Goal: Information Seeking & Learning: Check status

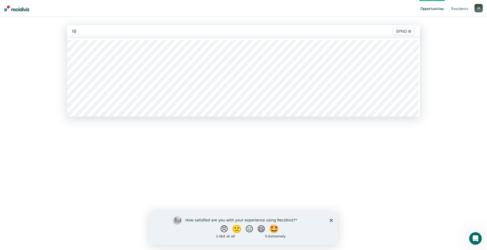
type input "10n"
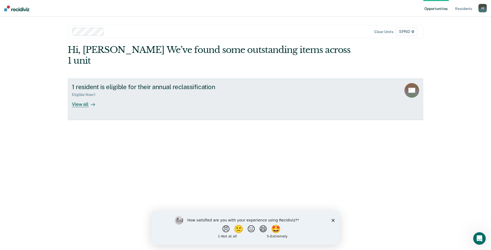
click at [85, 97] on div "View all" at bounding box center [86, 102] width 29 height 10
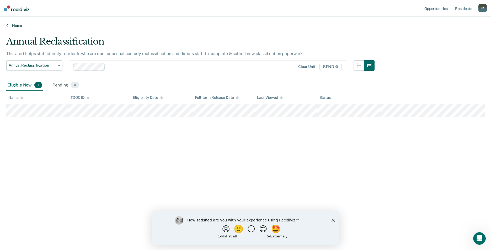
click at [15, 25] on link "Home" at bounding box center [245, 25] width 478 height 5
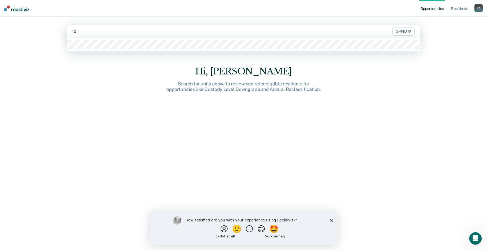
type input "10s"
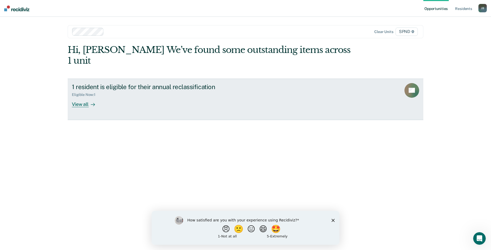
click at [88, 90] on div "Eligible Now : 1" at bounding box center [164, 93] width 184 height 7
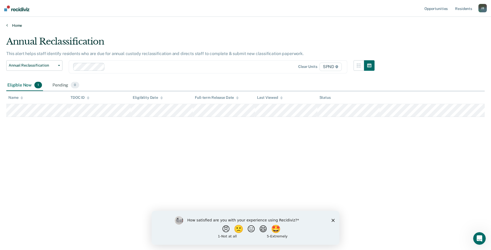
click at [13, 25] on link "Home" at bounding box center [245, 25] width 478 height 5
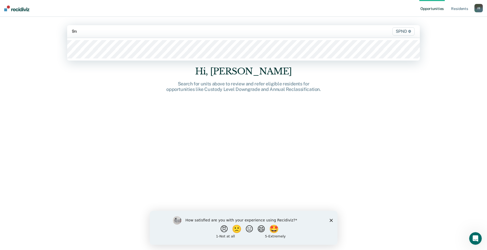
type input "9n2"
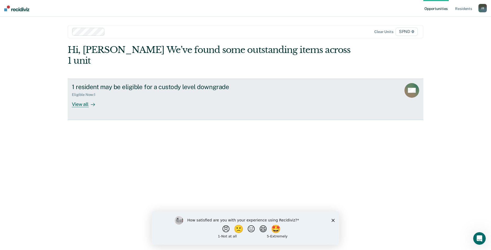
click at [87, 97] on div "View all" at bounding box center [86, 102] width 29 height 10
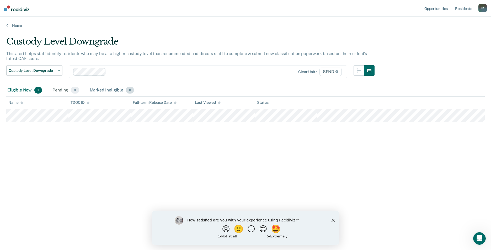
click at [131, 92] on span "0" at bounding box center [130, 90] width 8 height 7
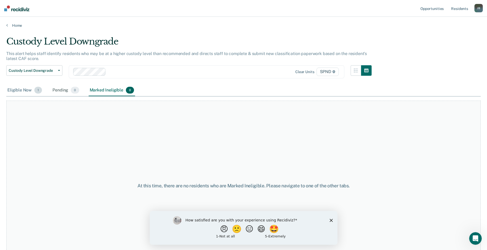
click at [36, 90] on span "1" at bounding box center [38, 90] width 8 height 7
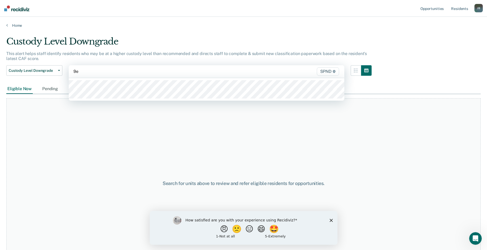
type input "9e2"
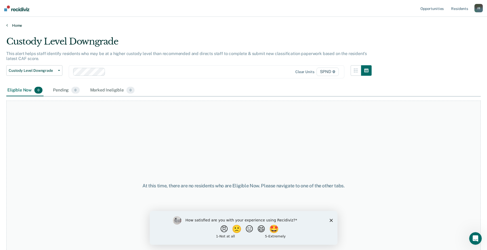
click at [12, 25] on link "Home" at bounding box center [243, 25] width 474 height 5
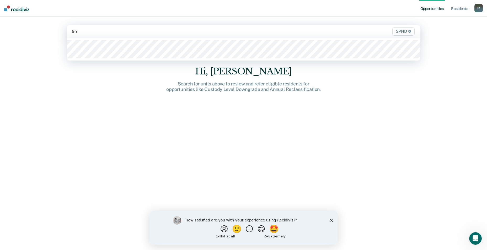
type input "9n3"
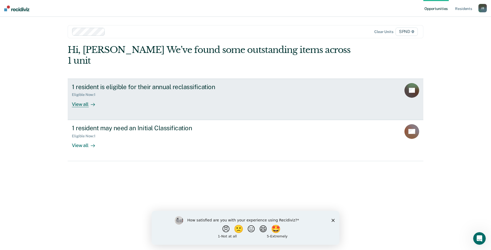
click at [82, 97] on div "View all" at bounding box center [86, 102] width 29 height 10
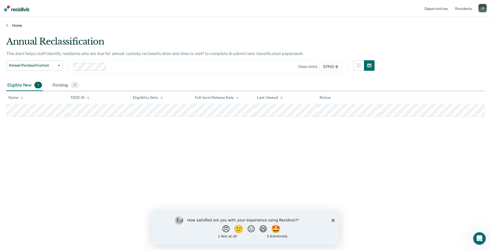
click at [15, 26] on link "Home" at bounding box center [245, 25] width 478 height 5
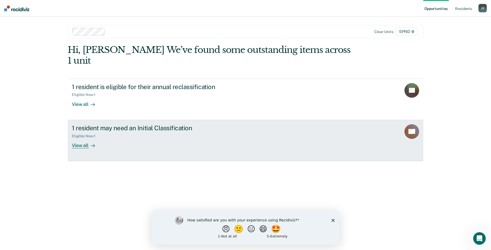
click at [86, 132] on div "Eligible Now : 1" at bounding box center [164, 135] width 184 height 7
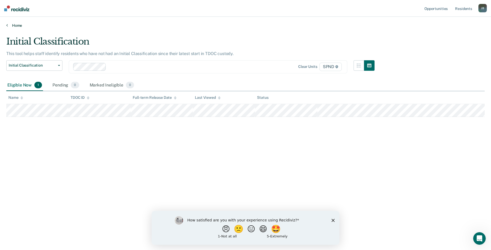
click at [14, 26] on link "Home" at bounding box center [245, 25] width 478 height 5
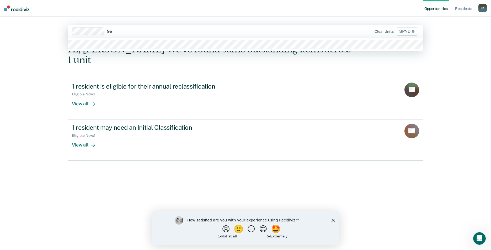
type input "9e3"
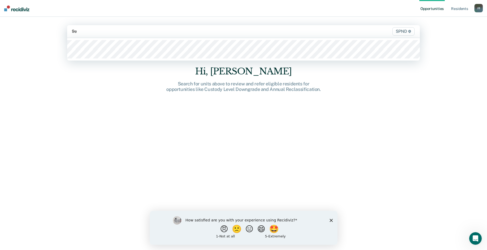
type input "9e3"
type input "9s3"
type input "9n3"
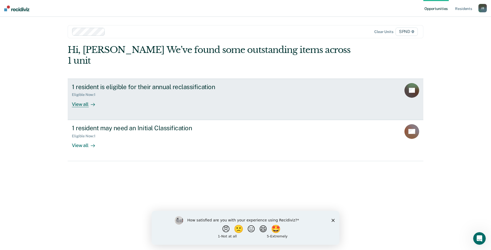
click at [82, 97] on div "View all" at bounding box center [86, 102] width 29 height 10
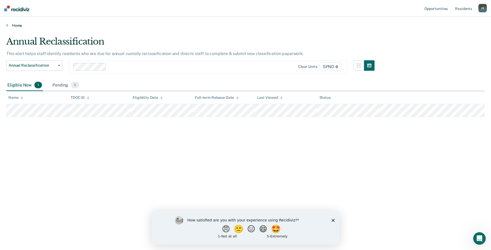
click at [7, 24] on icon at bounding box center [7, 25] width 2 height 4
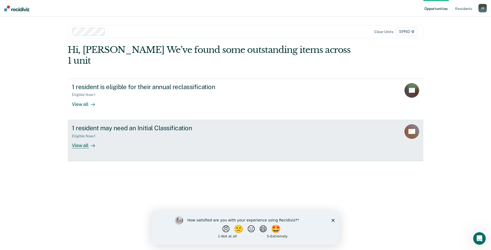
click at [79, 138] on div "View all" at bounding box center [86, 143] width 29 height 10
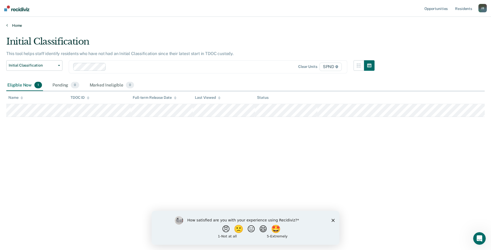
click at [13, 24] on link "Home" at bounding box center [245, 25] width 478 height 5
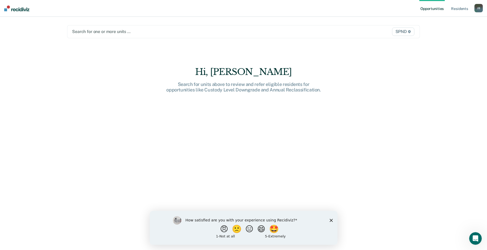
click at [478, 6] on div "J B" at bounding box center [478, 8] width 8 height 8
click at [447, 34] on link "Log Out" at bounding box center [457, 34] width 42 height 4
